Goal: Task Accomplishment & Management: Complete application form

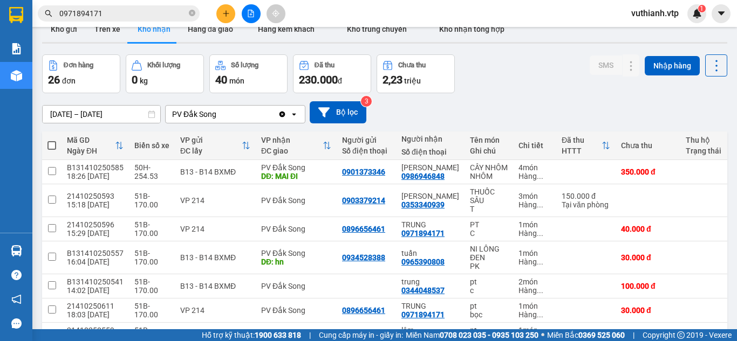
scroll to position [19, 0]
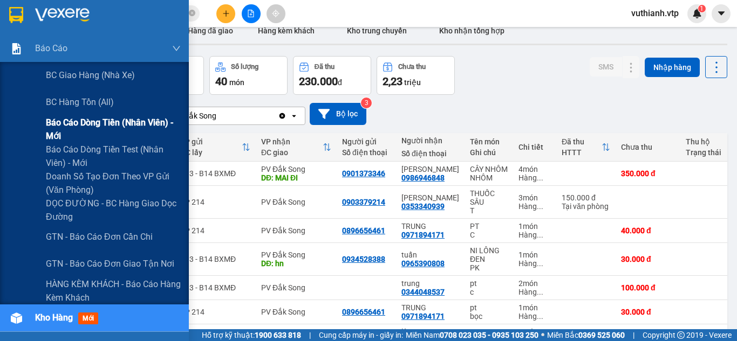
click at [66, 136] on span "Báo cáo dòng tiền (nhân viên) - mới" at bounding box center [113, 129] width 135 height 27
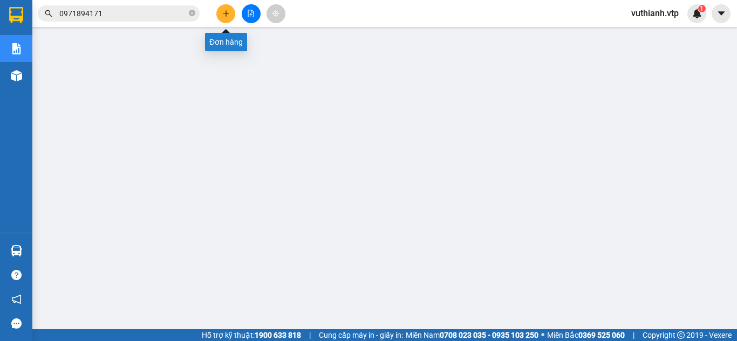
click at [224, 15] on icon "plus" at bounding box center [226, 14] width 8 height 8
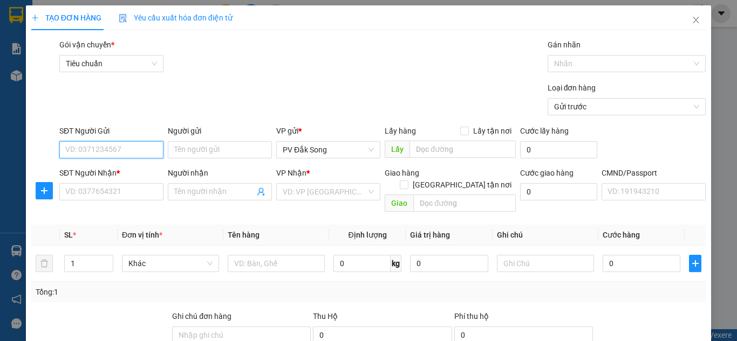
click at [136, 150] on input "SĐT Người Gửi" at bounding box center [111, 149] width 104 height 17
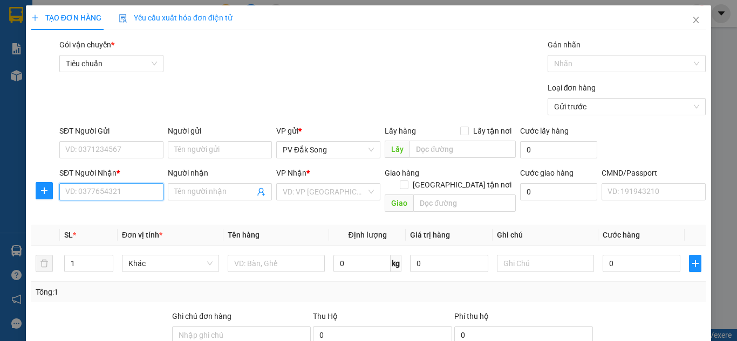
click at [133, 195] on input "SĐT Người Nhận *" at bounding box center [111, 191] width 104 height 17
type input "0932779386"
click at [195, 198] on span at bounding box center [220, 191] width 104 height 17
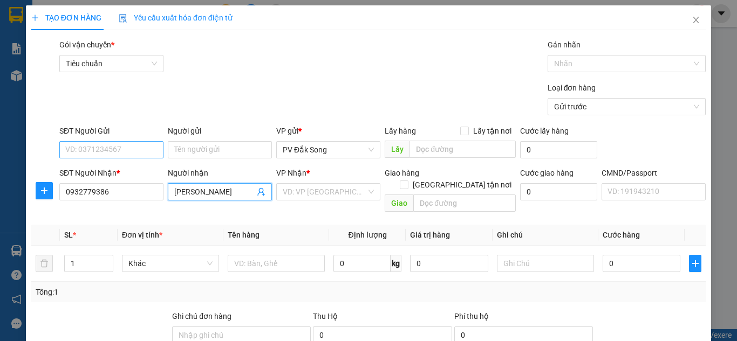
type input "[PERSON_NAME]"
click at [127, 146] on input "SĐT Người Gửi" at bounding box center [111, 149] width 104 height 17
type input "0375225235"
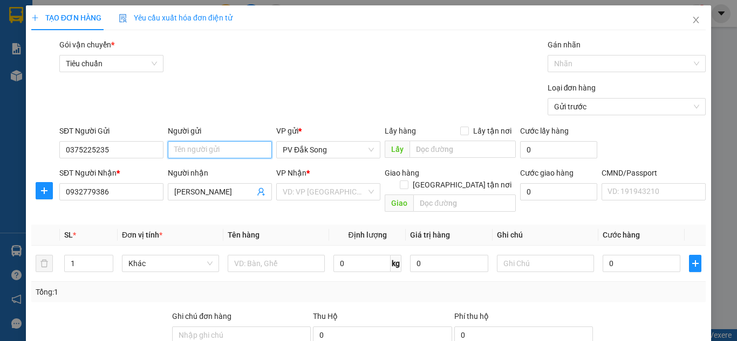
click at [193, 152] on input "Người gửi" at bounding box center [220, 149] width 104 height 17
type input "nghiệm"
click at [285, 193] on input "search" at bounding box center [325, 192] width 84 height 16
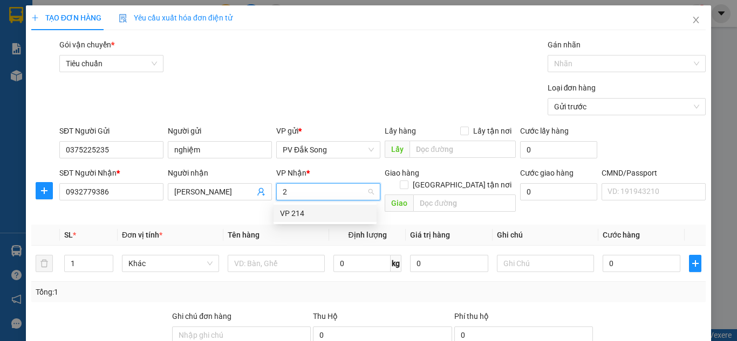
type input "21"
click at [291, 211] on div "VP 214" at bounding box center [325, 214] width 90 height 12
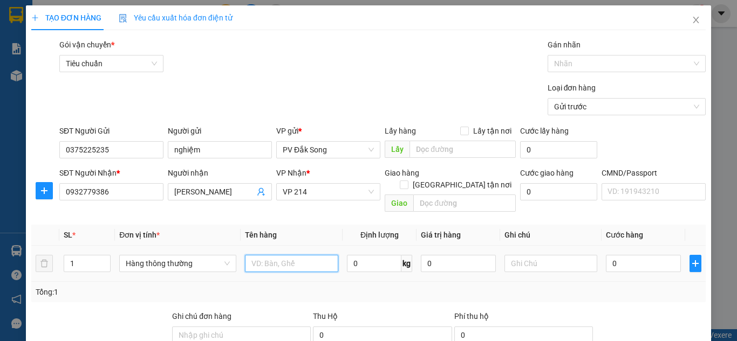
click at [271, 255] on input "text" at bounding box center [291, 263] width 93 height 17
type input "điện tử"
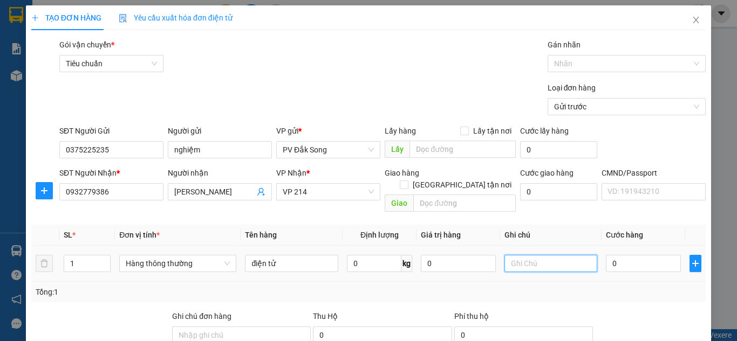
click at [538, 255] on input "text" at bounding box center [550, 263] width 93 height 17
type input "tg"
click at [627, 255] on input "0" at bounding box center [643, 263] width 74 height 17
type input "005"
type input "5"
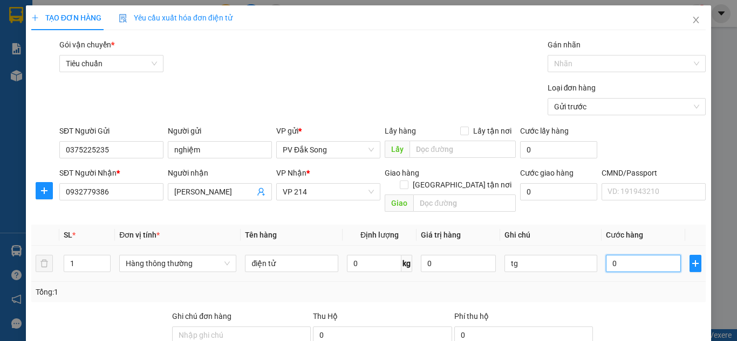
type input "5"
type input "0.050"
type input "50"
type input "00.500"
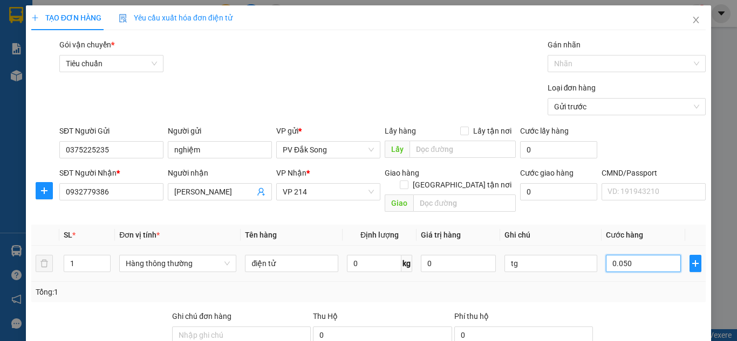
type input "500"
type input "0.005.000"
type input "5.000"
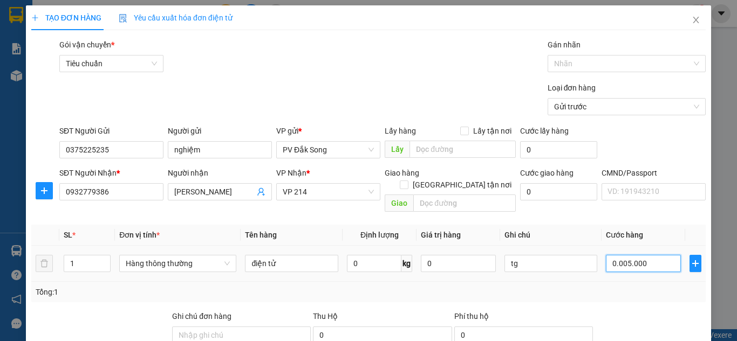
type input "000.050.000"
type input "50.000"
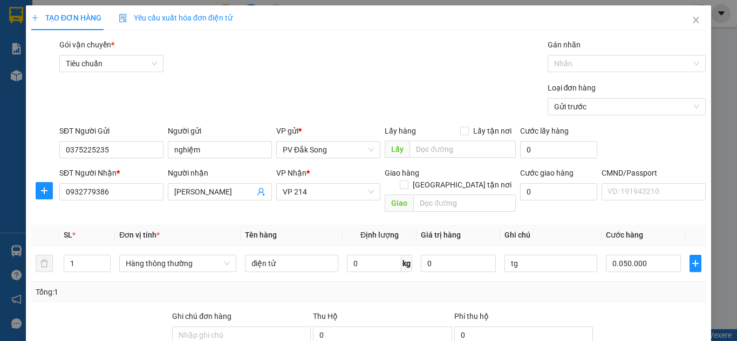
type input "50.000"
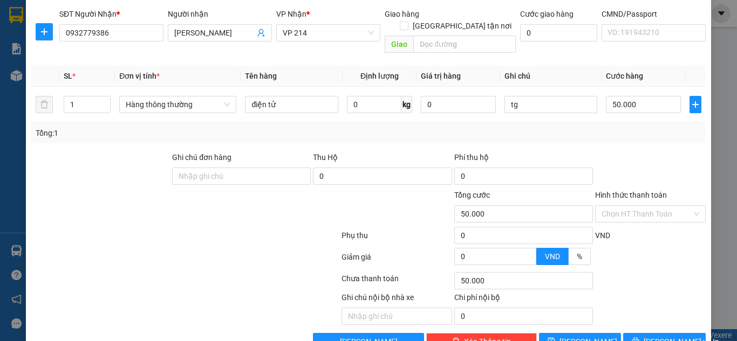
scroll to position [177, 0]
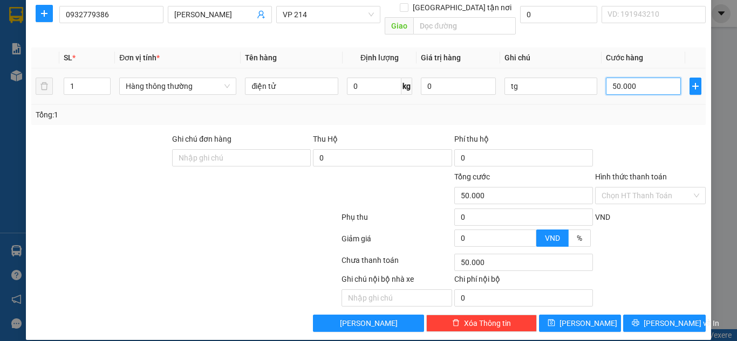
click at [630, 78] on input "50.000" at bounding box center [643, 86] width 74 height 17
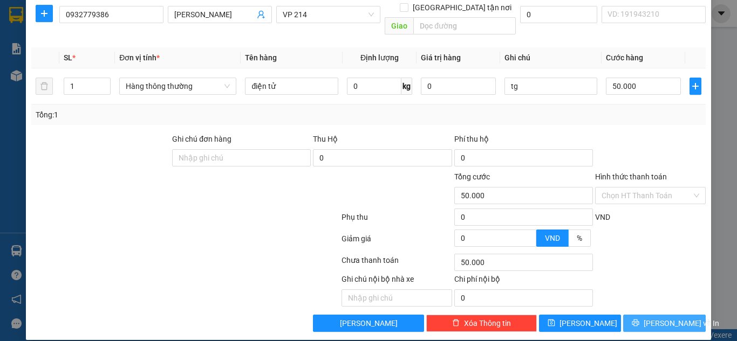
click at [673, 318] on span "[PERSON_NAME] và In" at bounding box center [680, 324] width 75 height 12
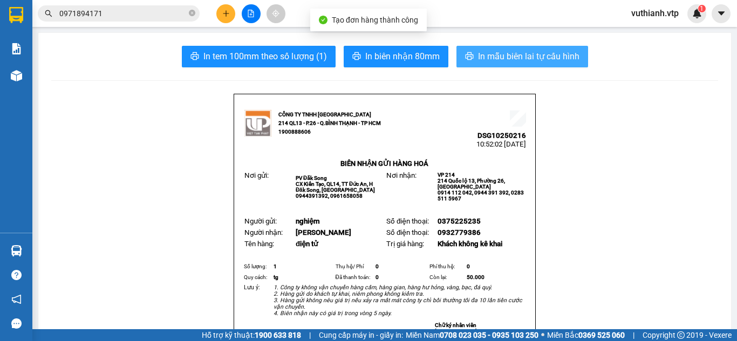
click at [563, 59] on span "In mẫu biên lai tự cấu hình" at bounding box center [528, 56] width 101 height 13
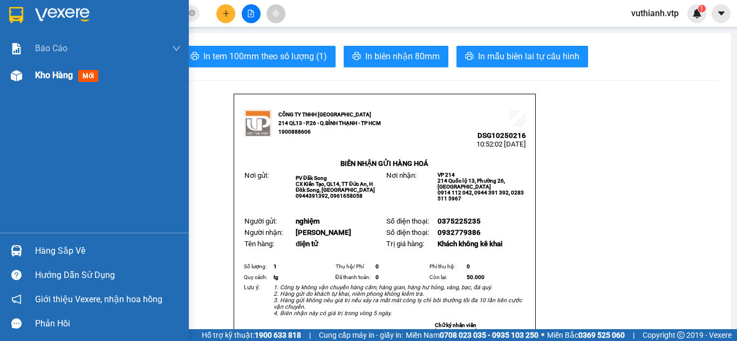
click at [39, 77] on span "Kho hàng" at bounding box center [54, 75] width 38 height 10
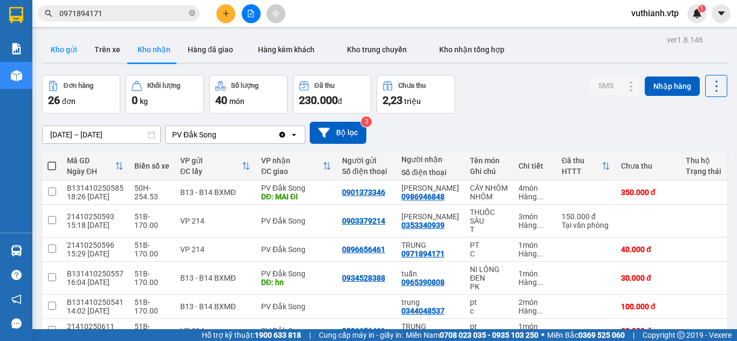
click at [68, 54] on button "Kho gửi" at bounding box center [64, 50] width 44 height 26
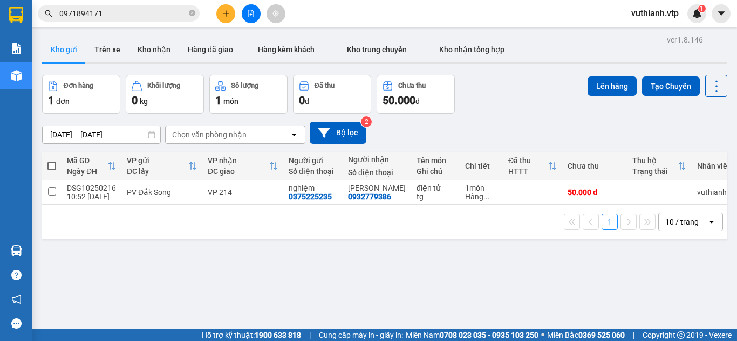
click at [234, 263] on div "ver 1.8.146 Kho gửi Trên xe Kho nhận Hàng đã giao Hàng kèm khách Kho trung chuy…" at bounding box center [384, 202] width 693 height 341
click at [155, 47] on button "Kho nhận" at bounding box center [154, 50] width 50 height 26
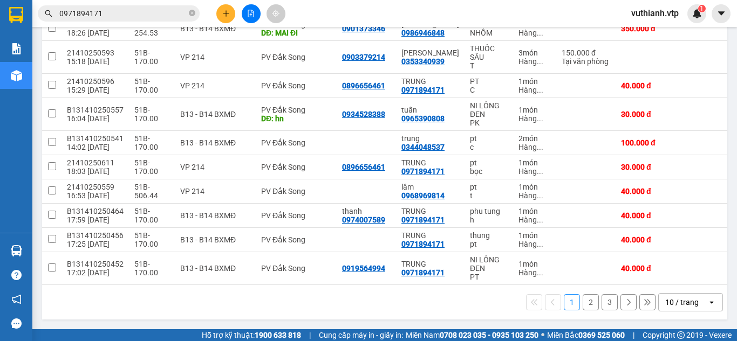
scroll to position [177, 0]
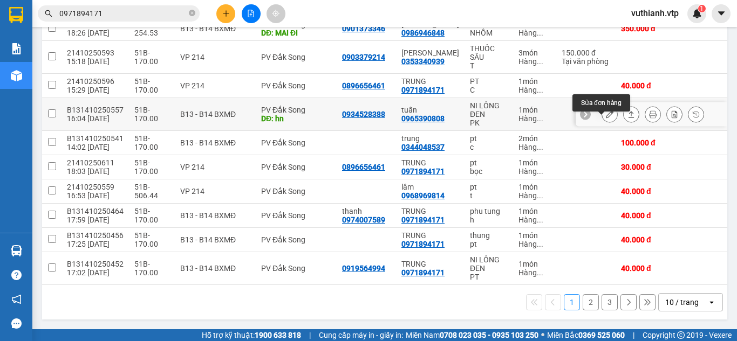
click at [606, 112] on icon at bounding box center [610, 115] width 8 height 8
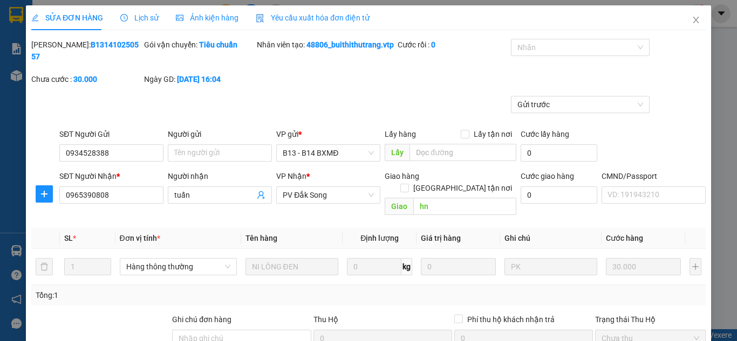
type input "0934528388"
type input "0965390808"
type input "tuấn"
type input "hn"
type input "0"
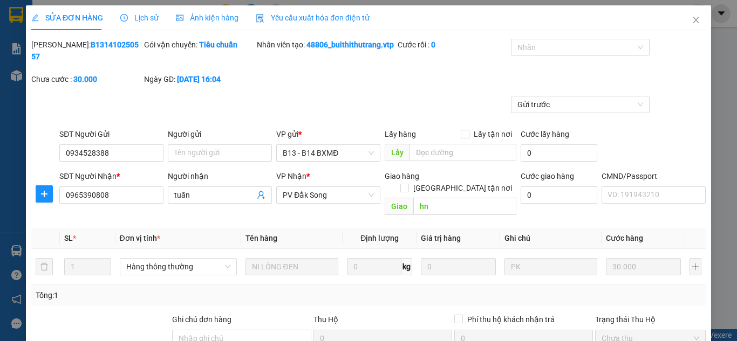
type input "30.000"
type input "1.500"
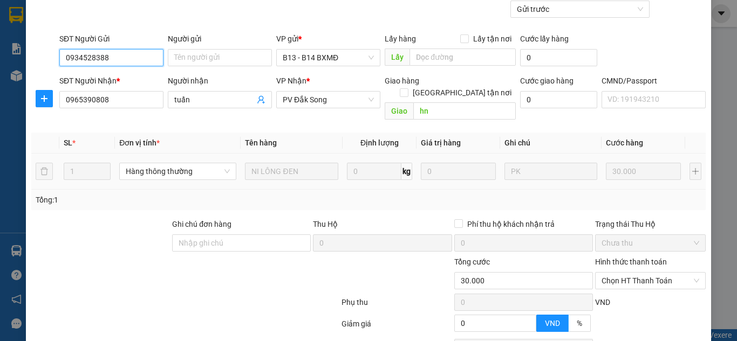
scroll to position [54, 0]
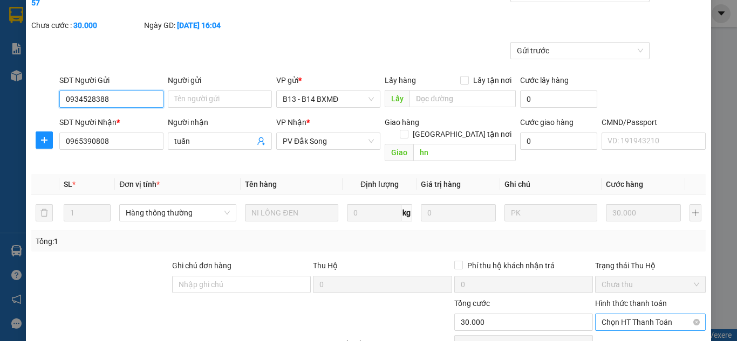
click at [640, 314] on span "Chọn HT Thanh Toán" at bounding box center [650, 322] width 98 height 16
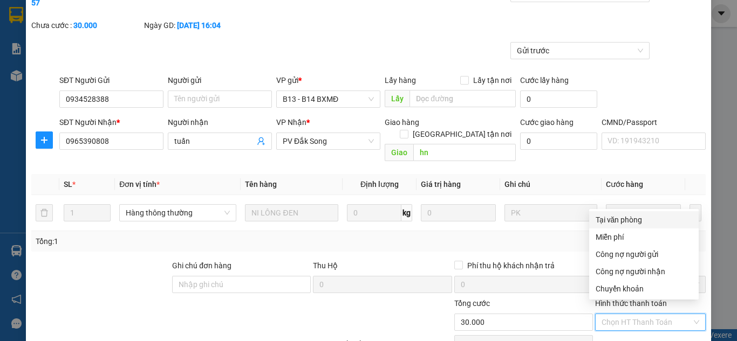
click at [617, 216] on div "Tại văn phòng" at bounding box center [643, 220] width 97 height 12
type input "0"
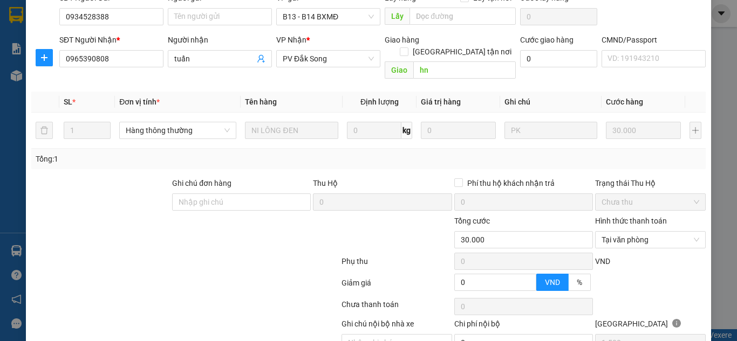
scroll to position [181, 0]
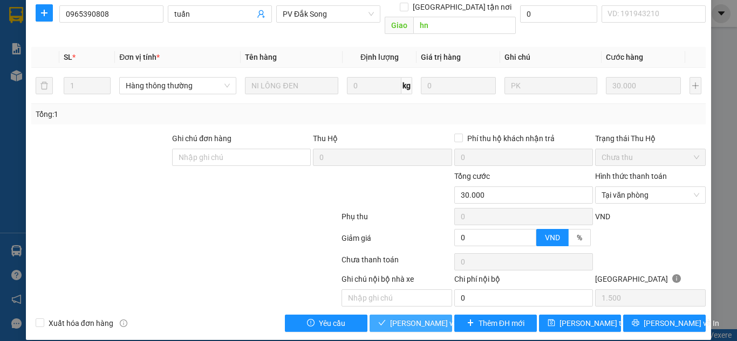
click at [403, 318] on span "[PERSON_NAME] và Giao hàng" at bounding box center [442, 324] width 104 height 12
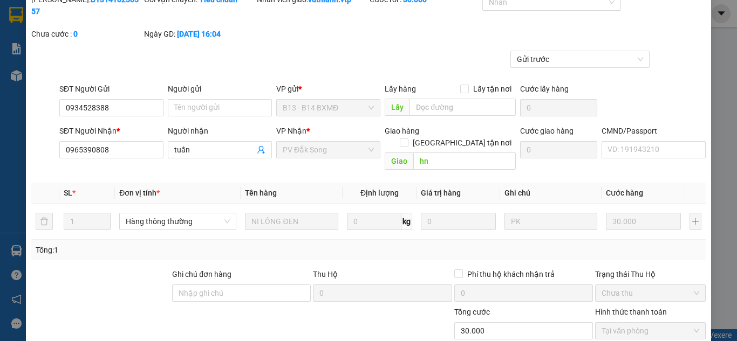
scroll to position [0, 0]
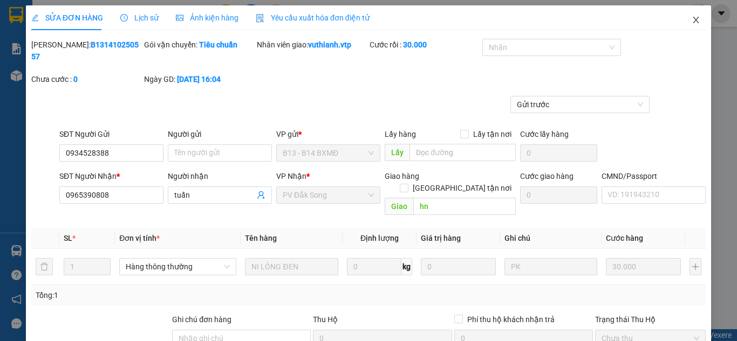
click at [692, 18] on span "Close" at bounding box center [696, 20] width 30 height 30
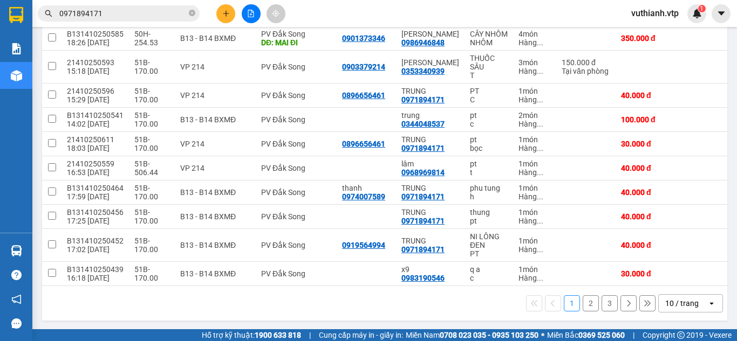
scroll to position [157, 0]
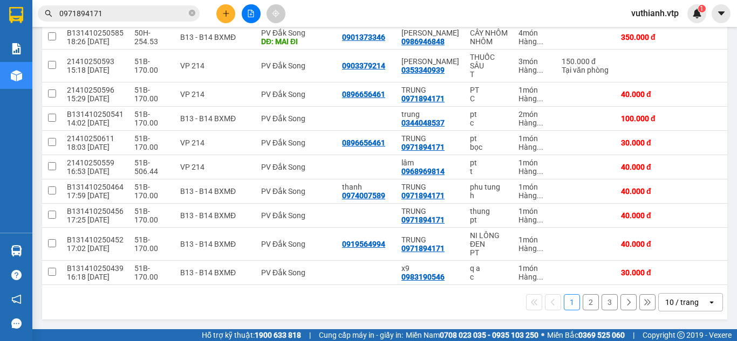
click at [603, 311] on button "3" at bounding box center [609, 302] width 16 height 16
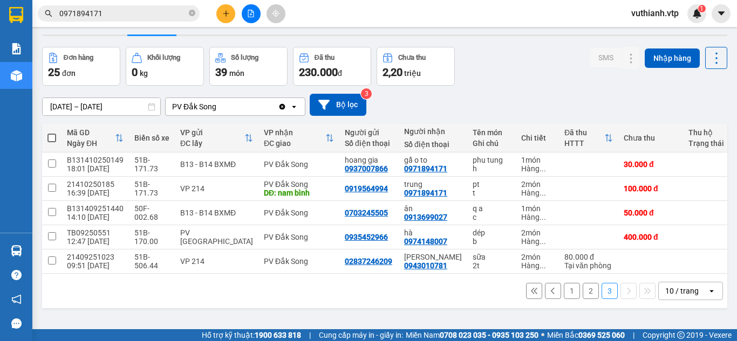
scroll to position [26, 0]
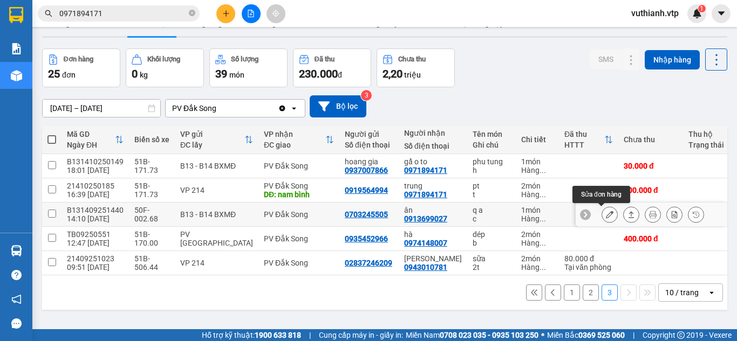
click at [606, 216] on icon at bounding box center [610, 215] width 8 height 8
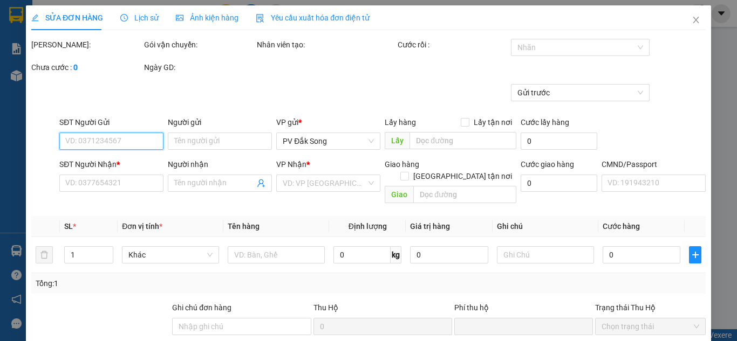
type input "0703245505"
type input "0913699027"
type input "ân"
type input "0"
type input "50.000"
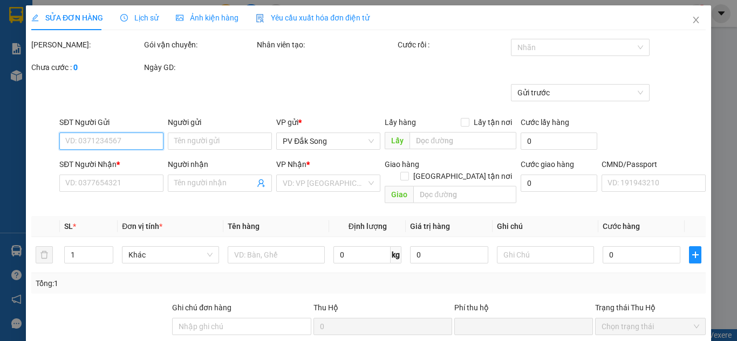
type input "50.000"
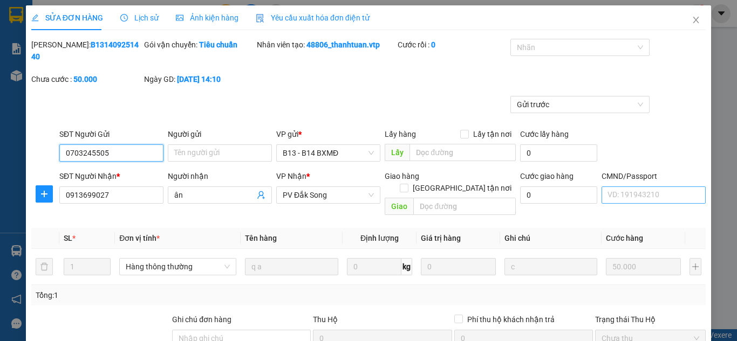
type input "2.500"
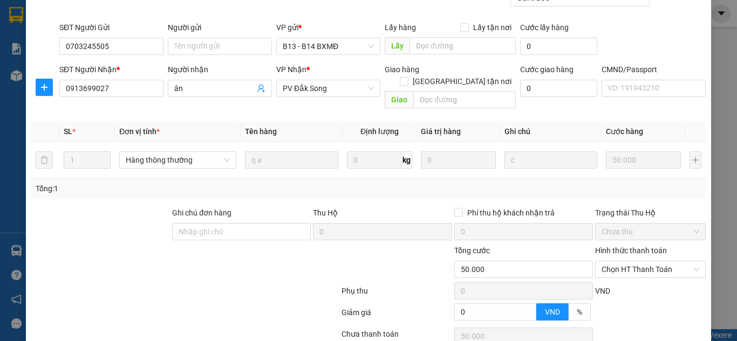
scroll to position [169, 0]
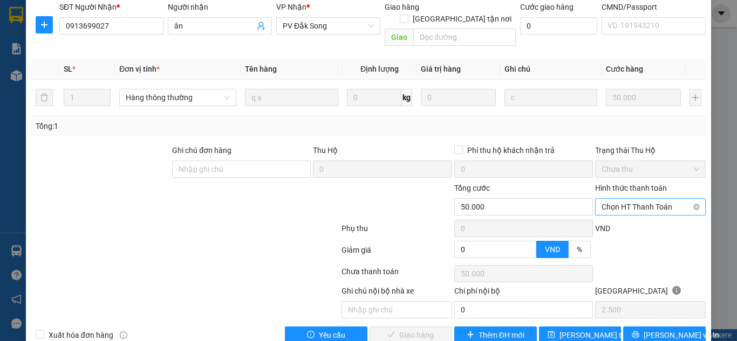
click at [658, 199] on span "Chọn HT Thanh Toán" at bounding box center [650, 207] width 98 height 16
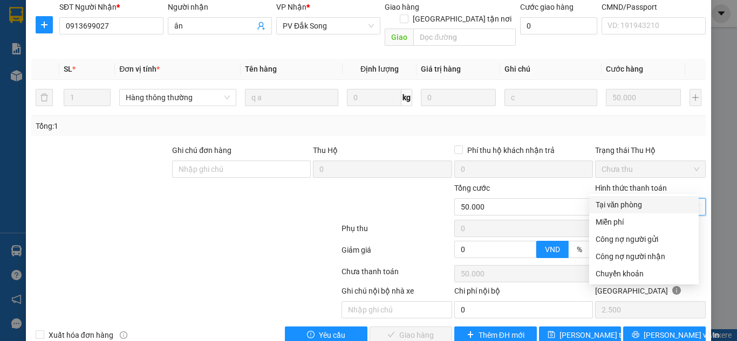
click at [723, 189] on div "SỬA ĐƠN HÀNG Lịch sử Ảnh kiện hàng Yêu cầu xuất hóa đơn điện tử Total Paid Fee …" at bounding box center [368, 170] width 737 height 341
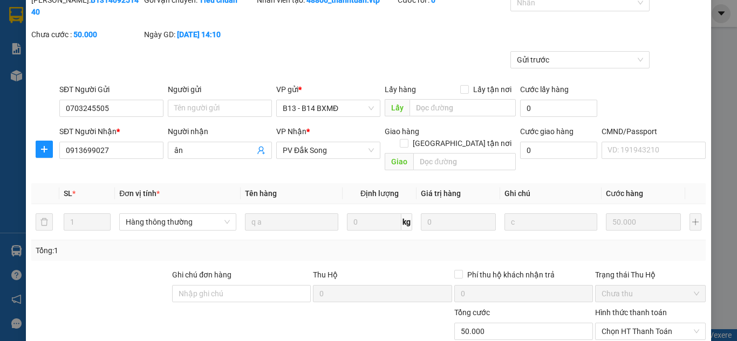
scroll to position [0, 0]
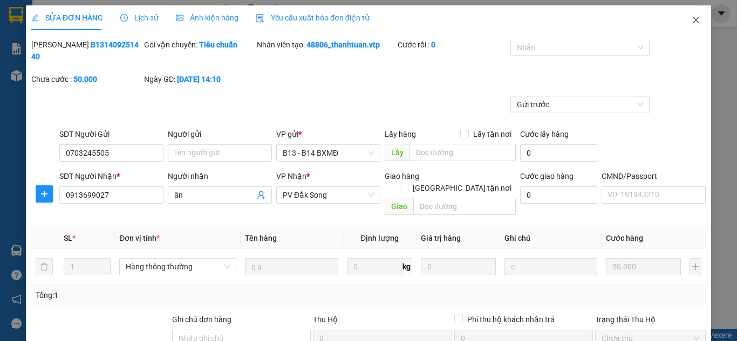
click at [683, 16] on span "Close" at bounding box center [696, 20] width 30 height 30
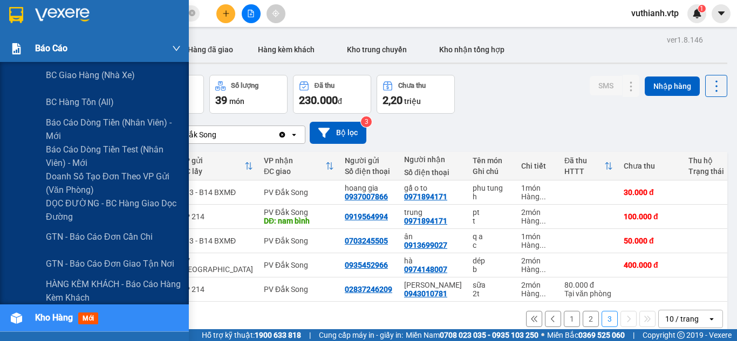
click at [16, 45] on img at bounding box center [16, 48] width 11 height 11
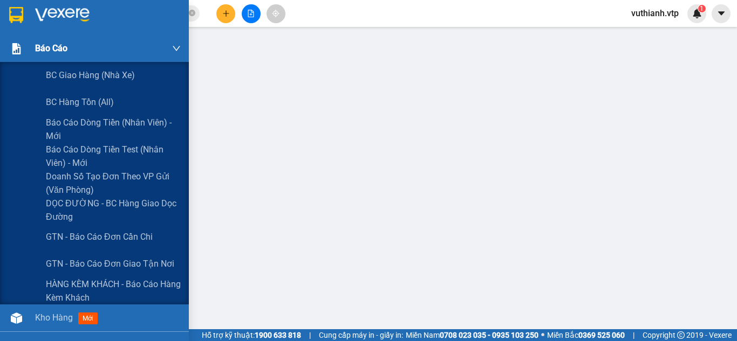
click at [46, 41] on div "Báo cáo" at bounding box center [108, 48] width 146 height 27
click at [73, 120] on span "Báo cáo dòng tiền (nhân viên) - mới" at bounding box center [113, 129] width 135 height 27
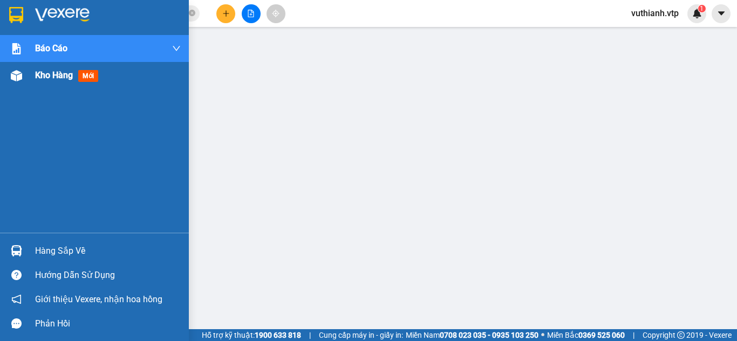
click at [17, 78] on img at bounding box center [16, 75] width 11 height 11
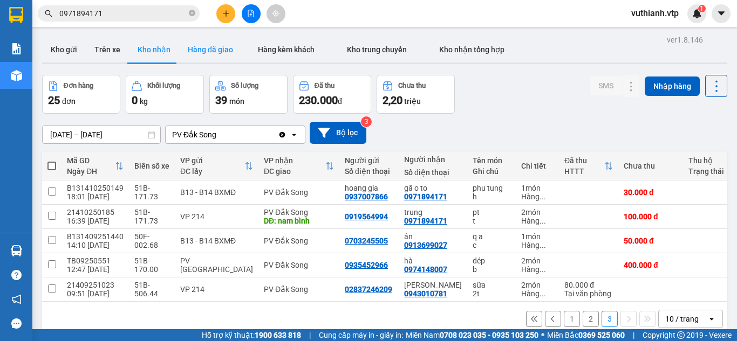
click at [192, 50] on button "Hàng đã giao" at bounding box center [210, 50] width 63 height 26
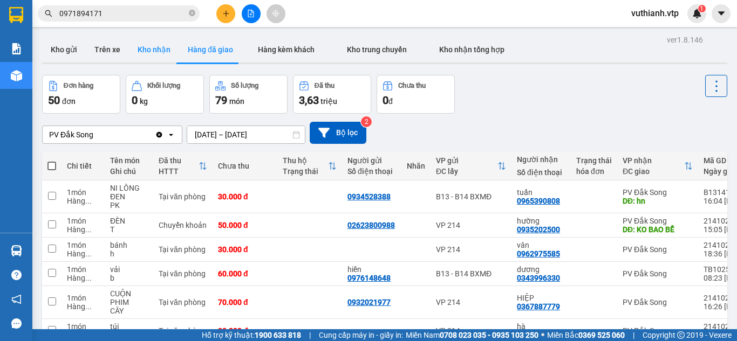
click at [146, 51] on button "Kho nhận" at bounding box center [154, 50] width 50 height 26
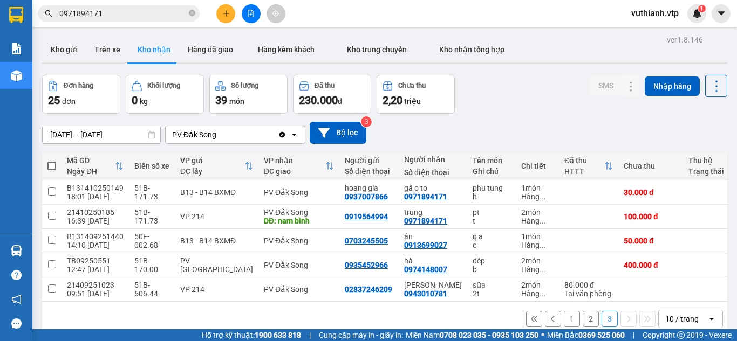
scroll to position [50, 0]
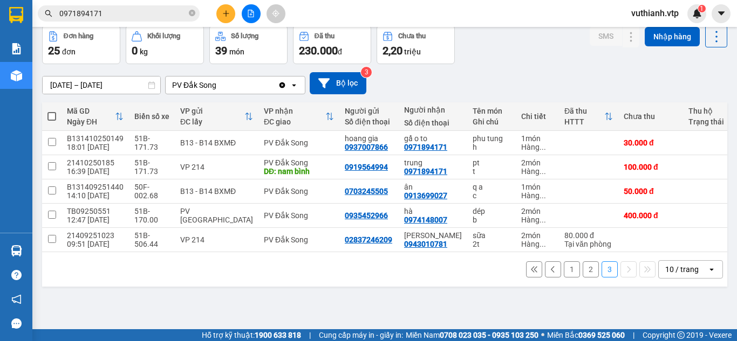
click at [565, 276] on button "1" at bounding box center [572, 270] width 16 height 16
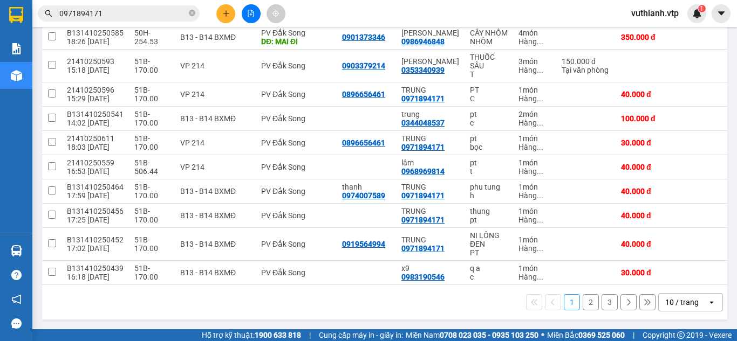
scroll to position [168, 0]
